Goal: Task Accomplishment & Management: Complete application form

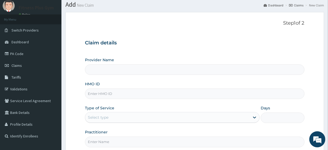
scroll to position [24, 0]
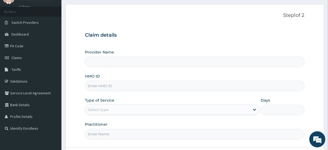
type input "Fitness plus Gym"
type input "1"
click at [121, 83] on input "HMO ID" at bounding box center [194, 86] width 219 height 10
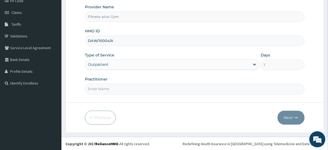
type input "DAW/10004/A"
drag, startPoint x: 107, startPoint y: 88, endPoint x: 112, endPoint y: 83, distance: 6.6
click at [107, 87] on input "Practitioner" at bounding box center [194, 89] width 219 height 10
type input "Fitnessplus"
click at [284, 112] on button "Next" at bounding box center [291, 118] width 27 height 14
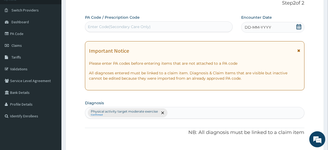
scroll to position [0, 0]
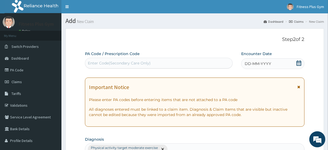
click at [90, 63] on div "Enter Code(Secondary Care Only)" at bounding box center [119, 62] width 63 height 5
type input ";"
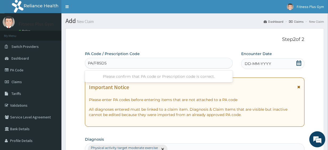
type input "PA/F85D53"
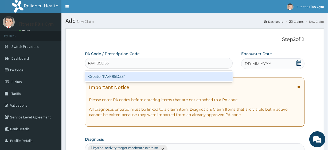
click at [134, 75] on div "Create "PA/F85D53"" at bounding box center [158, 77] width 147 height 10
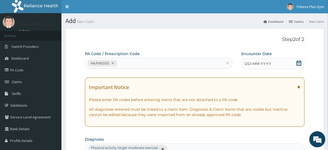
click at [257, 64] on span "DD-MM-YYYY" at bounding box center [258, 63] width 26 height 5
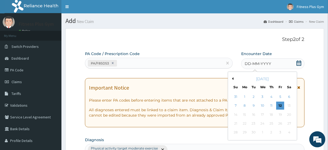
click at [280, 106] on div "12" at bounding box center [280, 106] width 8 height 8
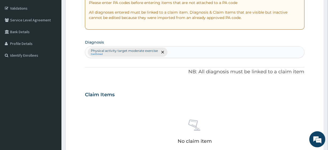
scroll to position [194, 0]
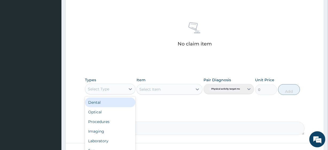
click at [117, 85] on div "Select Type" at bounding box center [105, 89] width 40 height 9
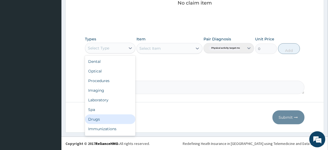
scroll to position [18, 0]
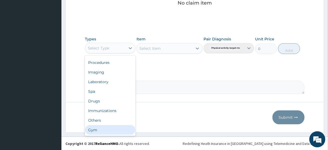
click at [95, 126] on div "Gym" at bounding box center [110, 130] width 50 height 10
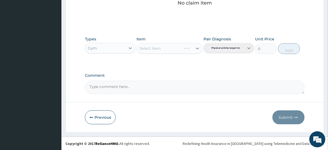
click at [183, 44] on div "Select Item" at bounding box center [170, 48] width 66 height 11
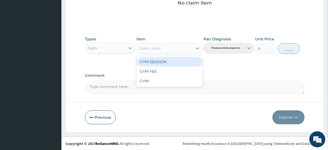
click at [181, 46] on div "Select Item" at bounding box center [165, 48] width 56 height 9
drag, startPoint x: 179, startPoint y: 62, endPoint x: 255, endPoint y: 58, distance: 75.5
click at [180, 62] on div "GYM SESSION" at bounding box center [170, 62] width 66 height 10
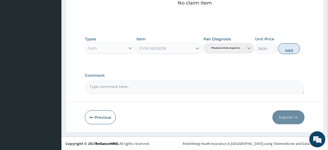
drag, startPoint x: 290, startPoint y: 48, endPoint x: 286, endPoint y: 70, distance: 23.1
click at [290, 49] on button "Add" at bounding box center [289, 48] width 22 height 11
type input "0"
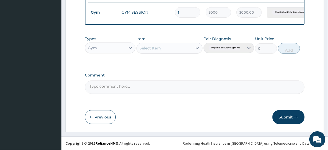
click at [287, 115] on button "Submit" at bounding box center [289, 117] width 32 height 14
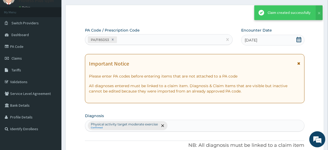
scroll to position [213, 0]
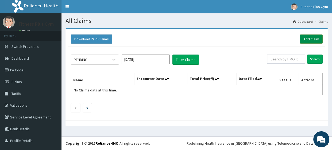
click at [309, 39] on link "Add Claim" at bounding box center [311, 38] width 23 height 9
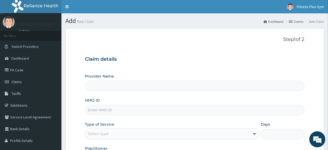
type input "Fitness plus Gym"
type input "1"
click at [105, 110] on input "HMO ID" at bounding box center [194, 110] width 219 height 10
click at [103, 115] on div "Provider Name Fitness plus Gym HMO ID Type of Service Outpatient Days 1 Practit…" at bounding box center [194, 118] width 219 height 90
click at [114, 109] on input "HMO ID" at bounding box center [194, 110] width 219 height 10
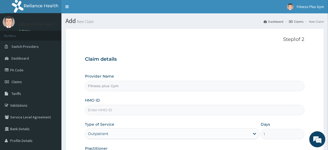
click at [141, 112] on input "HMO ID" at bounding box center [194, 110] width 219 height 10
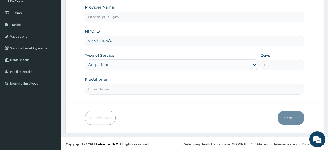
scroll to position [69, 0]
type input "VMM/10029/A"
click at [117, 94] on form "Step 1 of 2 Claim details Provider Name Fitness plus Gym HMO ID VMM/10029/A Typ…" at bounding box center [194, 45] width 259 height 173
click at [116, 87] on input "Practitioner" at bounding box center [194, 89] width 219 height 10
type input "Fitnessplus"
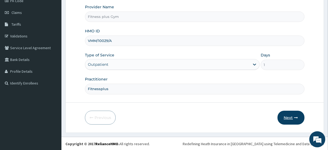
click at [290, 112] on button "Next" at bounding box center [291, 118] width 27 height 14
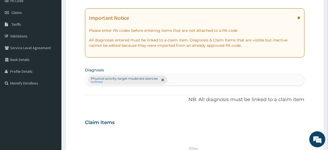
scroll to position [0, 0]
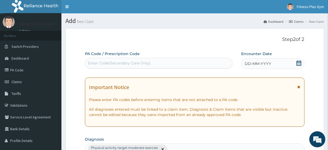
click at [128, 60] on div "Enter Code(Secondary Care Only)" at bounding box center [158, 63] width 147 height 9
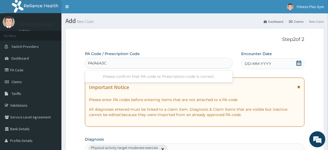
type input "PA/A6A3C0"
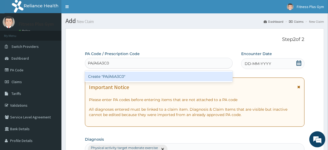
click at [146, 81] on div "Create "PA/A6A3C0"" at bounding box center [158, 77] width 147 height 12
click at [149, 77] on div "Create "PA/A6A3C0"" at bounding box center [158, 77] width 147 height 10
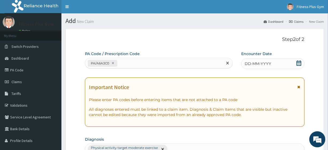
click at [264, 64] on span "DD-MM-YYYY" at bounding box center [258, 63] width 26 height 5
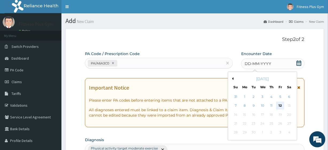
click at [283, 106] on div "12" at bounding box center [280, 106] width 8 height 8
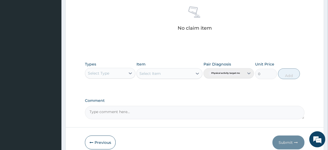
scroll to position [219, 0]
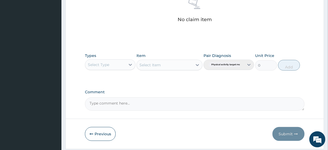
drag, startPoint x: 111, startPoint y: 44, endPoint x: 104, endPoint y: 57, distance: 15.3
click at [104, 65] on div "Select Type" at bounding box center [98, 64] width 21 height 5
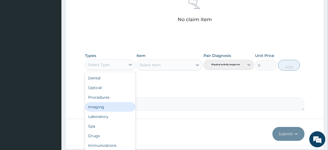
scroll to position [18, 0]
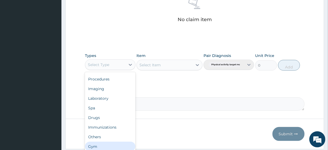
drag, startPoint x: 96, startPoint y: 146, endPoint x: 114, endPoint y: 114, distance: 35.8
click at [96, 146] on div "Gym" at bounding box center [110, 147] width 50 height 10
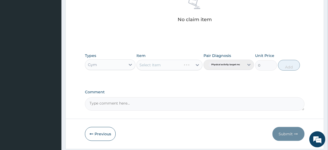
click at [151, 71] on div "Types Gym Item Select Item Pair Diagnosis Physical activity target moder... Uni…" at bounding box center [194, 61] width 219 height 23
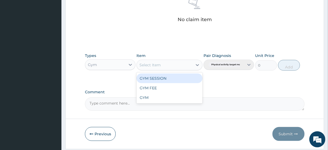
click at [171, 67] on div "Select Item" at bounding box center [165, 65] width 56 height 9
click at [170, 77] on div "GYM SESSION" at bounding box center [170, 78] width 66 height 10
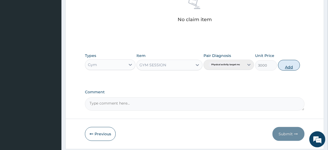
click at [294, 64] on button "Add" at bounding box center [289, 65] width 22 height 11
type input "0"
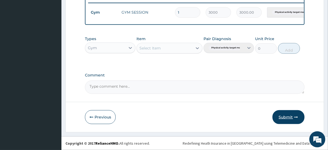
click at [286, 118] on button "Submit" at bounding box center [289, 117] width 32 height 14
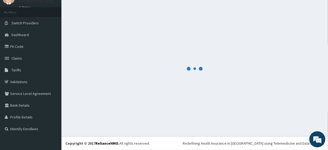
scroll to position [213, 0]
